Goal: Use online tool/utility

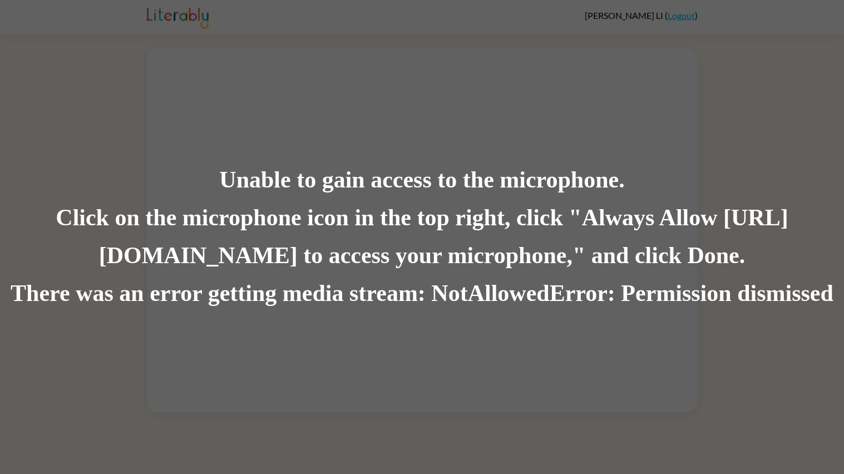
click at [330, 101] on div "Unable to gain access to the microphone. Click on the microphone icon in the to…" at bounding box center [422, 237] width 844 height 474
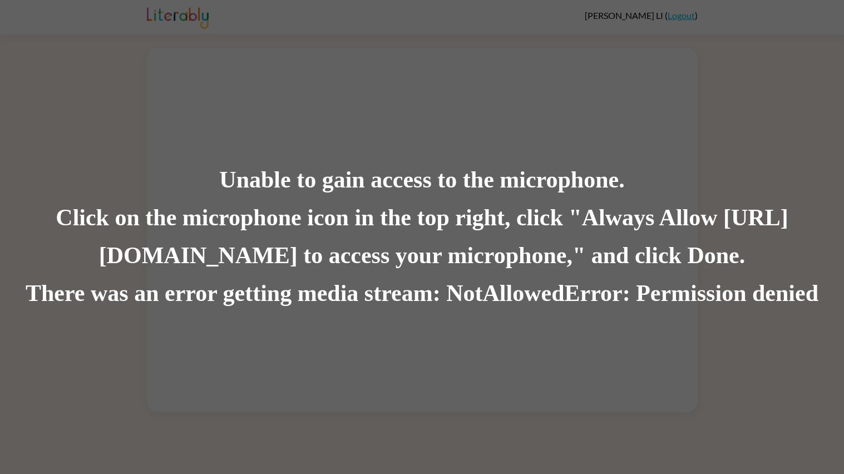
click at [272, 132] on div "Unable to gain access to the microphone. Click on the microphone icon in the to…" at bounding box center [422, 237] width 844 height 474
click at [266, 131] on div "Unable to gain access to the microphone. Click on the microphone icon in the to…" at bounding box center [422, 237] width 844 height 474
click at [469, 128] on div "Unable to gain access to the microphone. Click on the microphone icon in the to…" at bounding box center [422, 237] width 844 height 474
